Goal: Information Seeking & Learning: Understand process/instructions

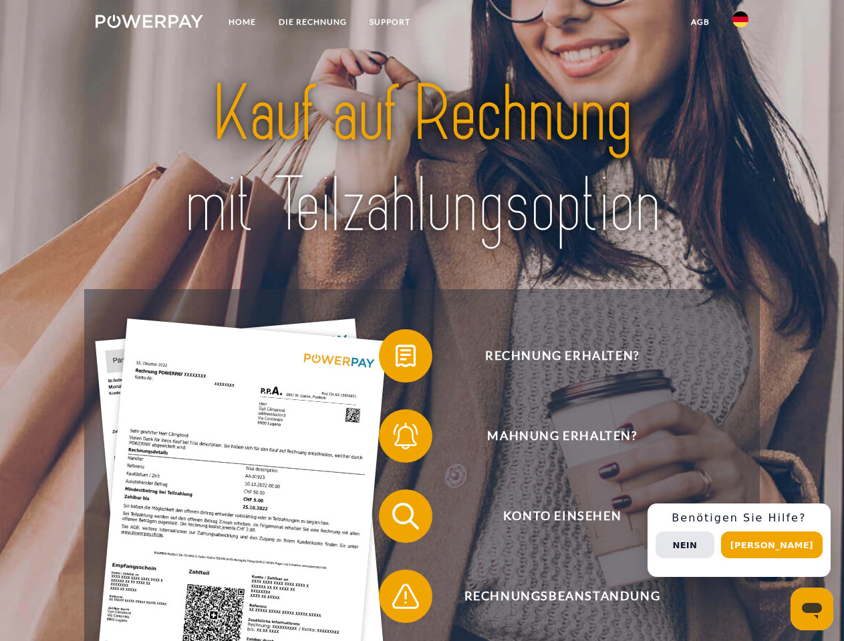
click at [149, 23] on img at bounding box center [150, 21] width 108 height 13
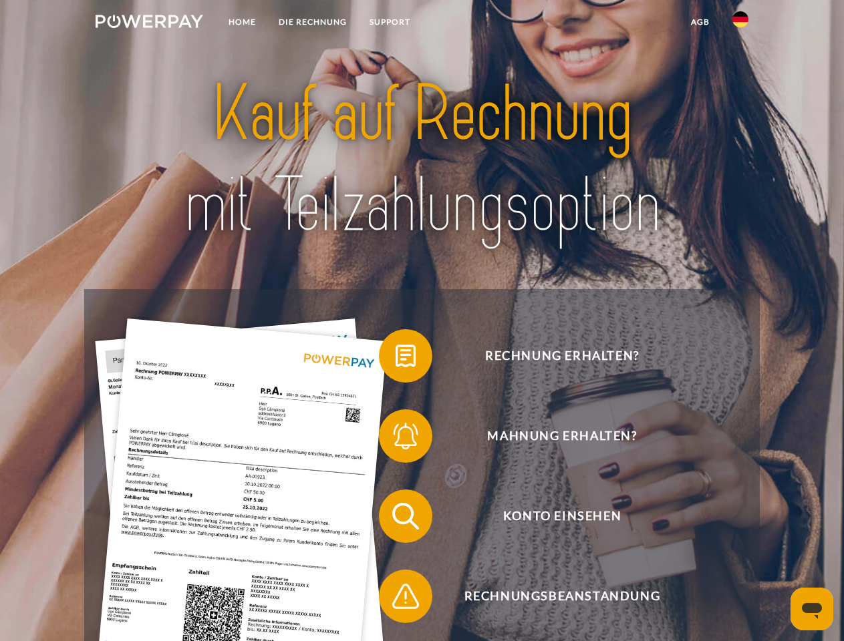
click at [740, 23] on img at bounding box center [740, 19] width 16 height 16
click at [699, 22] on link "agb" at bounding box center [699, 22] width 41 height 24
click at [395, 359] on span at bounding box center [385, 356] width 67 height 67
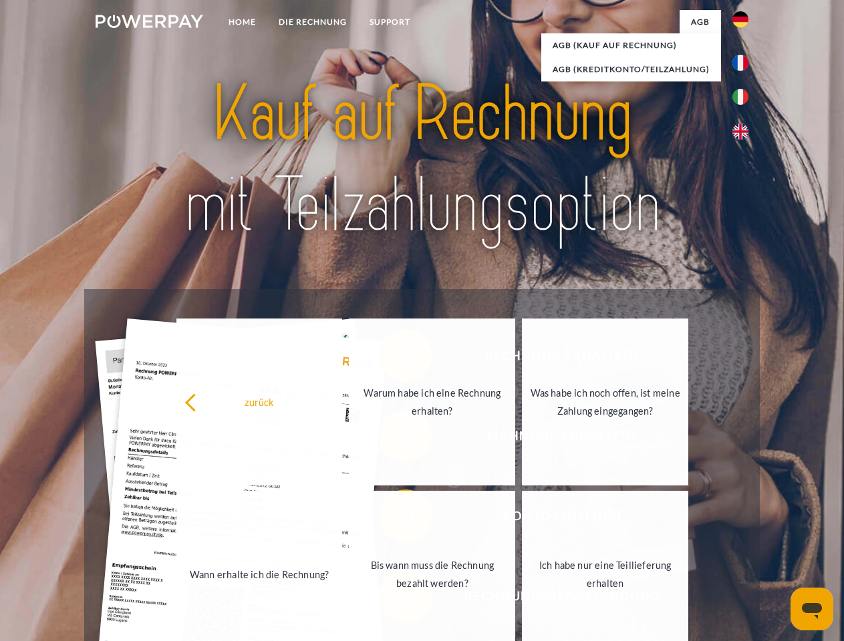
click at [395, 439] on div "zurück Warum habe ich eine Rechnung erhalten? Was habe ich noch offen, ist mein…" at bounding box center [433, 488] width 540 height 345
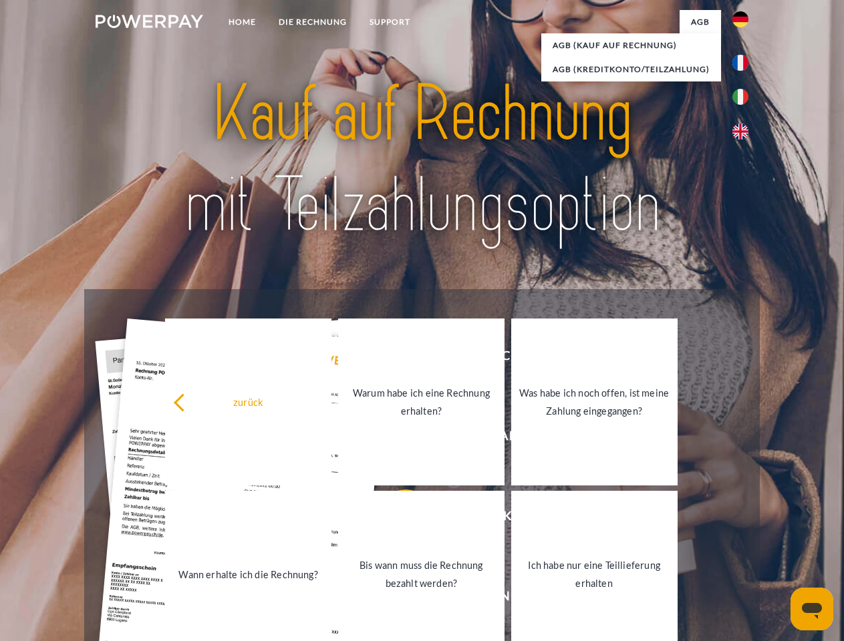
click at [395, 519] on link "Bis wann muss die Rechnung bezahlt werden?" at bounding box center [421, 574] width 166 height 167
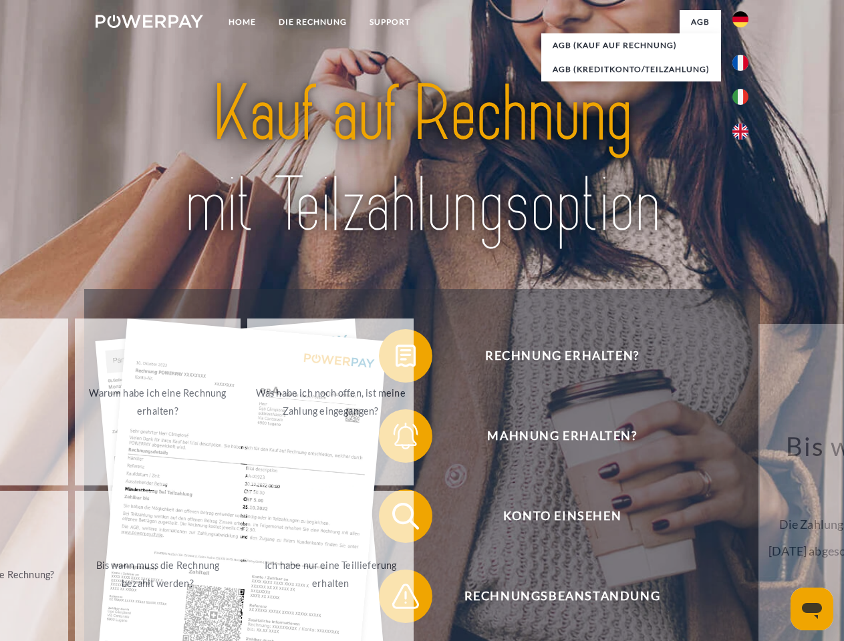
click at [395, 599] on span at bounding box center [385, 596] width 67 height 67
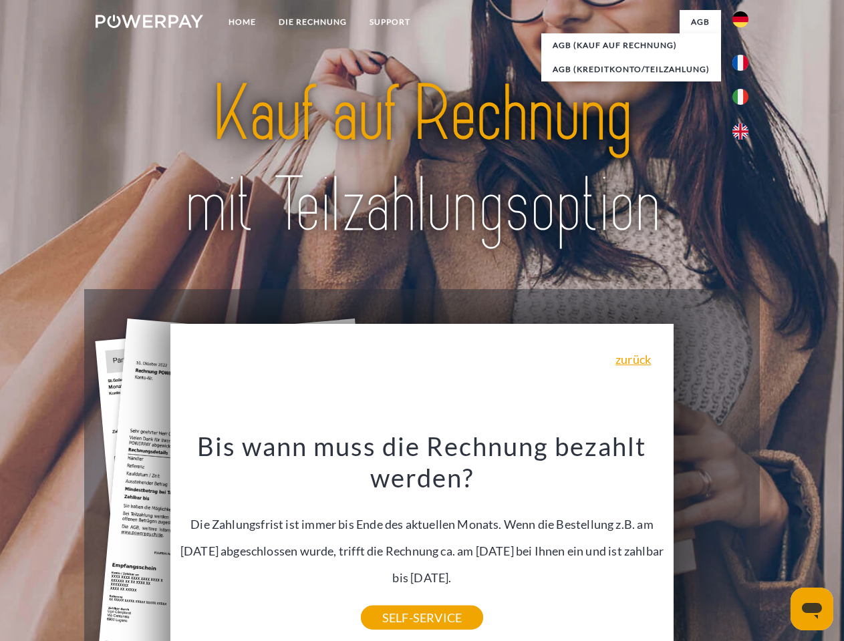
click at [744, 540] on div "Rechnung erhalten? Mahnung erhalten? Konto einsehen" at bounding box center [421, 556] width 675 height 534
click at [711, 543] on span "Konto einsehen" at bounding box center [561, 516] width 327 height 53
click at [776, 545] on header "Home DIE RECHNUNG SUPPORT" at bounding box center [422, 461] width 844 height 923
